Goal: Navigation & Orientation: Find specific page/section

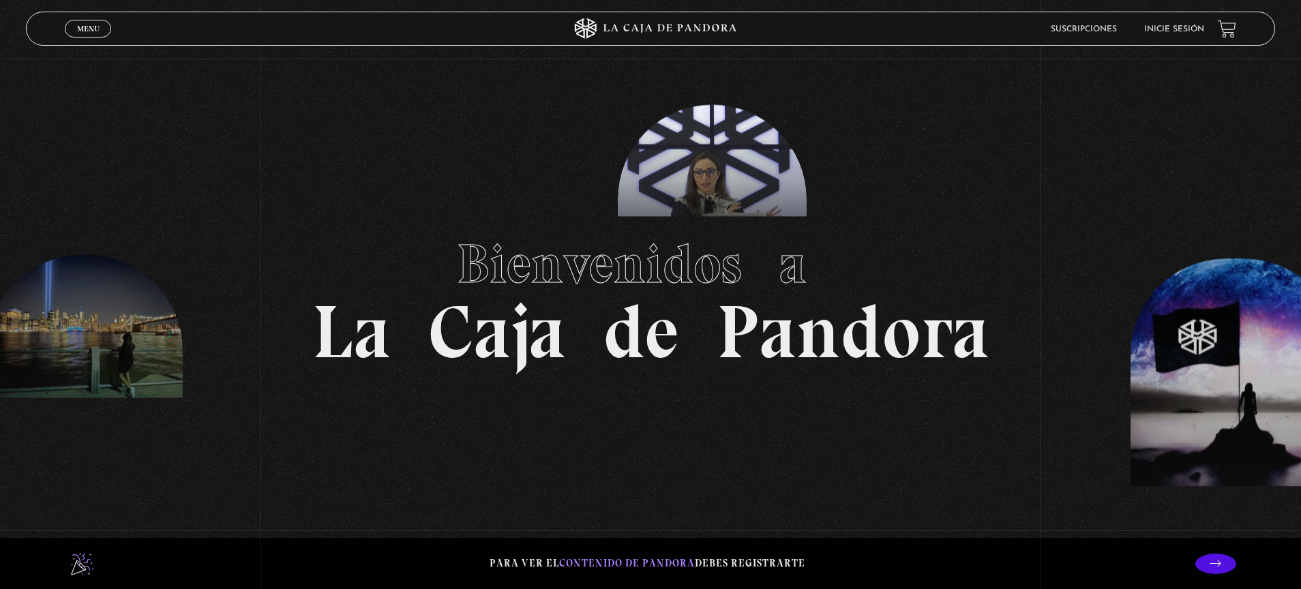
click at [1197, 29] on link "Inicie sesión" at bounding box center [1174, 29] width 60 height 8
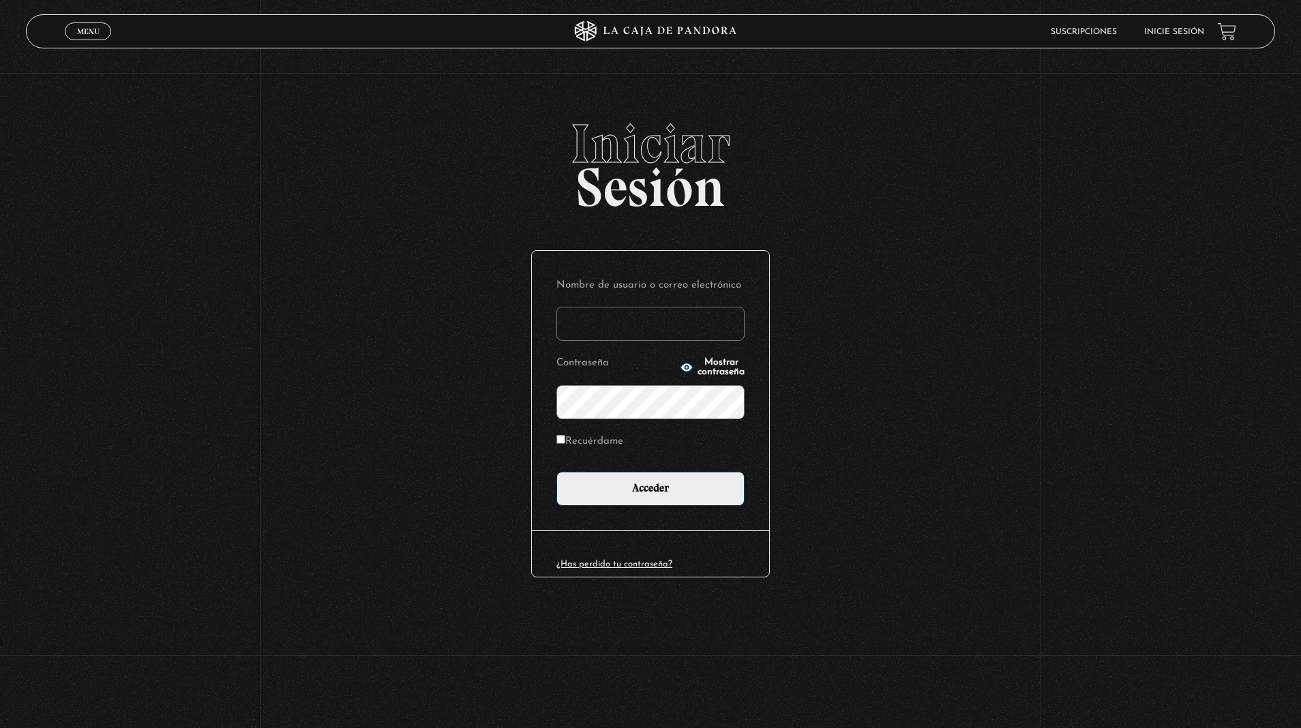
click at [684, 330] on input "Nombre de usuario o correo electrónico" at bounding box center [650, 324] width 188 height 34
type input "fosforitovega@hotmail.es"
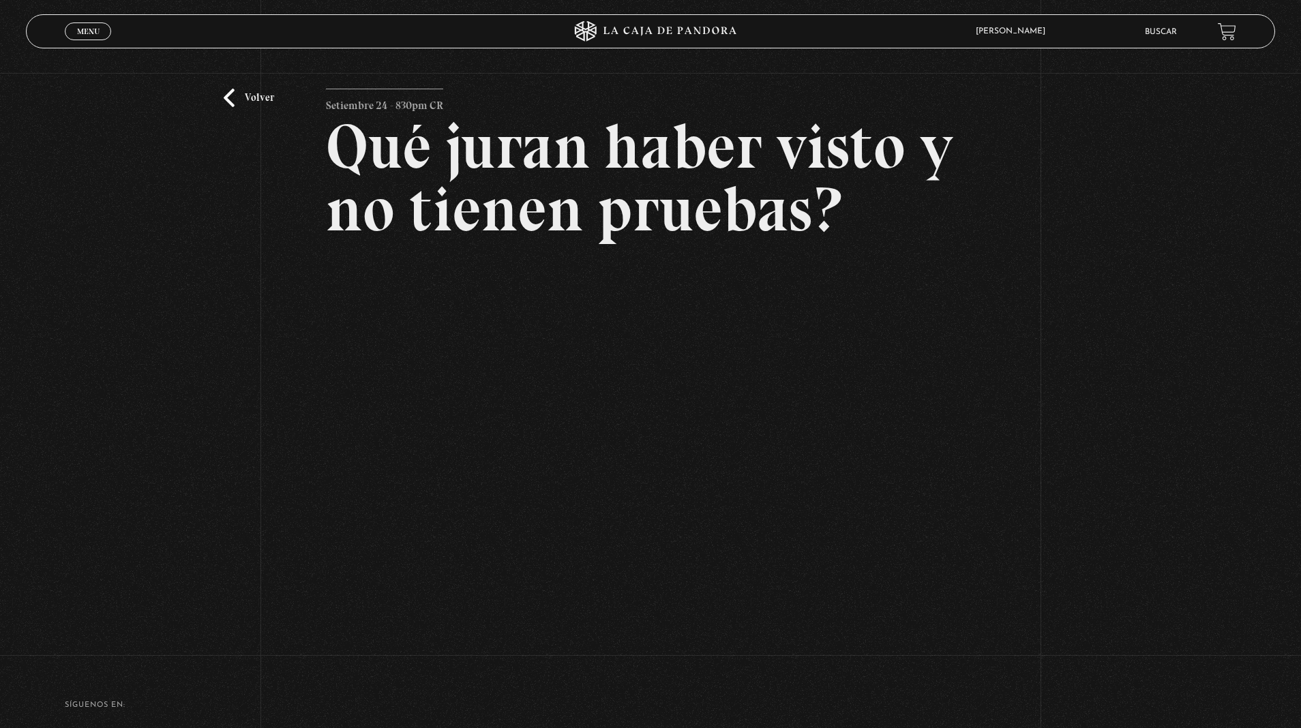
scroll to position [91, 0]
